Goal: Task Accomplishment & Management: Manage account settings

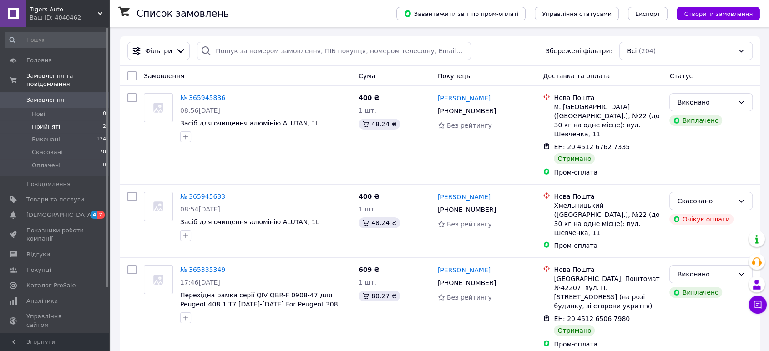
click at [47, 123] on span "Прийняті" at bounding box center [46, 127] width 28 height 8
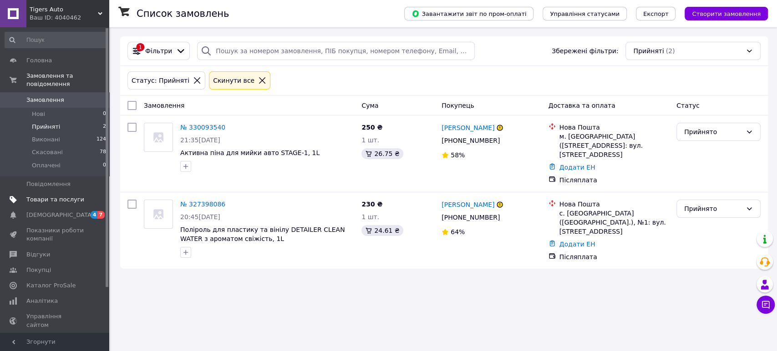
click at [42, 196] on span "Товари та послуги" at bounding box center [55, 200] width 58 height 8
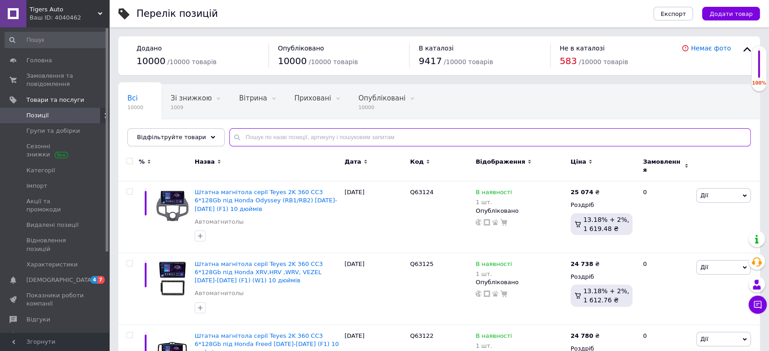
click at [241, 140] on input "text" at bounding box center [490, 137] width 522 height 18
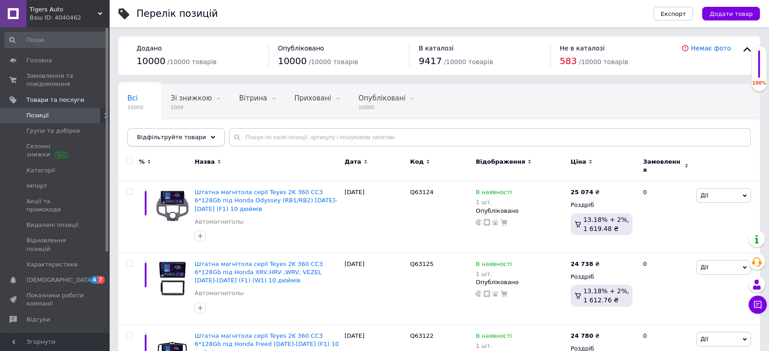
click at [203, 139] on div "Відфільтруйте товари" at bounding box center [175, 137] width 97 height 18
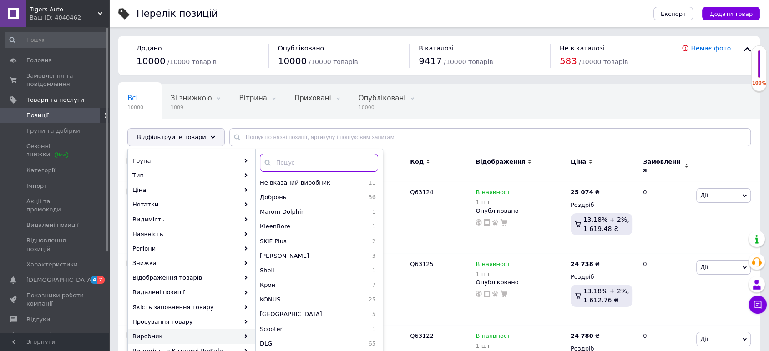
click at [321, 163] on input "text" at bounding box center [319, 163] width 118 height 18
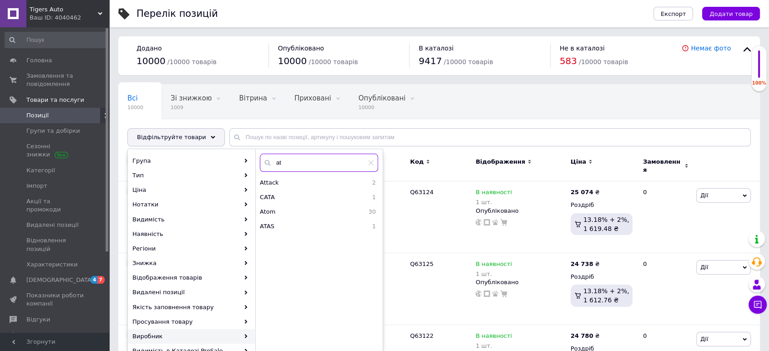
type input "a"
type input "helpi"
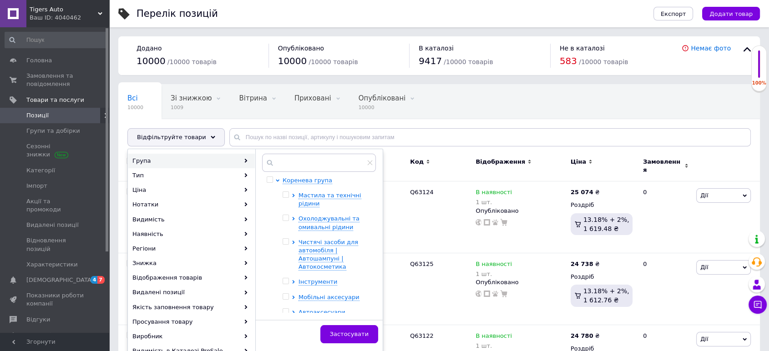
click at [459, 124] on div "Всі 10000 Зі знижкою 1009 Видалити Редагувати Вітрина 0 Видалити Редагувати При…" at bounding box center [439, 119] width 642 height 75
